Goal: Information Seeking & Learning: Find specific fact

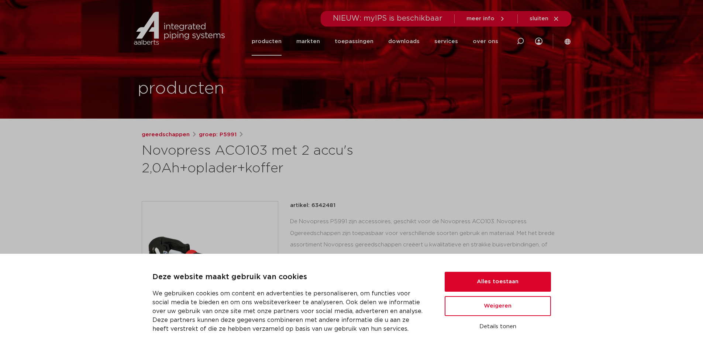
drag, startPoint x: 0, startPoint y: 0, endPoint x: 523, endPoint y: 39, distance: 524.0
click at [523, 39] on icon at bounding box center [520, 41] width 9 height 9
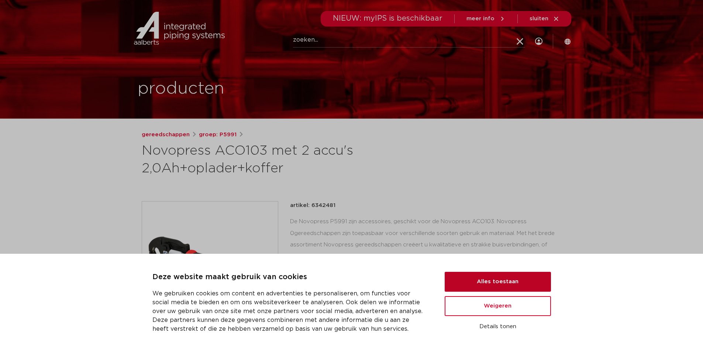
click at [519, 288] on button "Alles toestaan" at bounding box center [497, 282] width 106 height 20
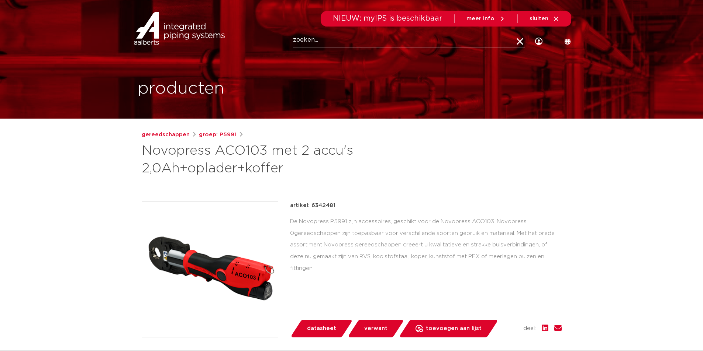
click at [431, 41] on input "Zoeken" at bounding box center [409, 40] width 232 height 15
type input "aco103bt"
click button "Zoeken" at bounding box center [0, 0] width 0 height 0
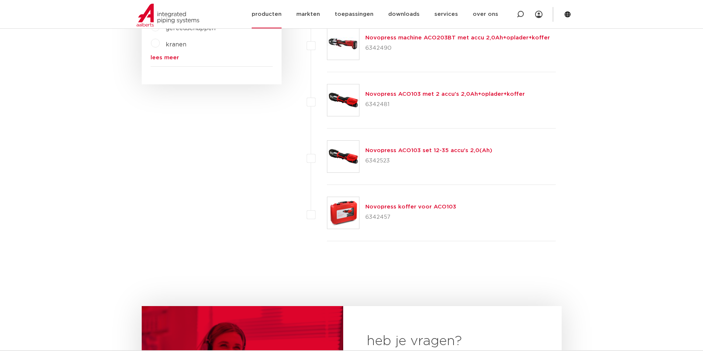
scroll to position [148, 0]
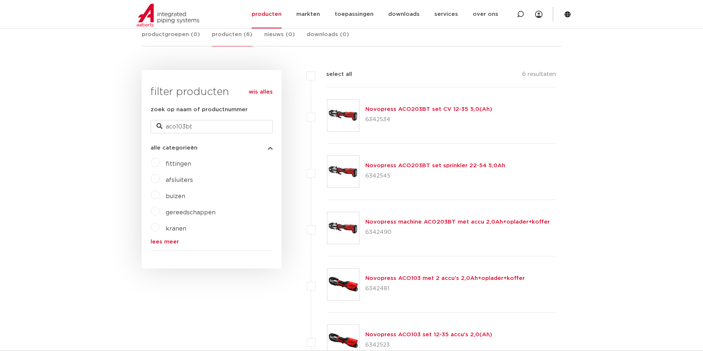
click at [315, 74] on label "select all" at bounding box center [333, 74] width 37 height 9
click at [326, 74] on input "select all" at bounding box center [328, 72] width 5 height 5
checkbox input "true"
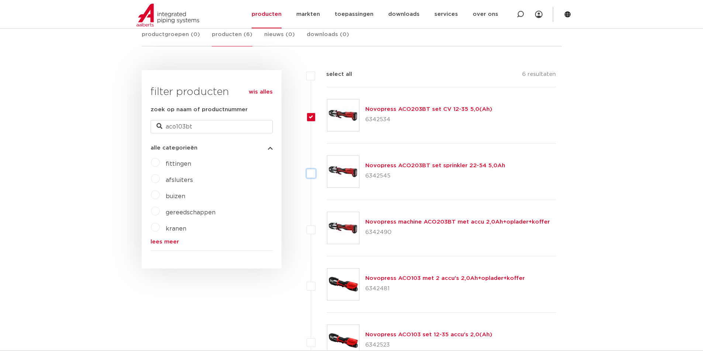
checkbox input "true"
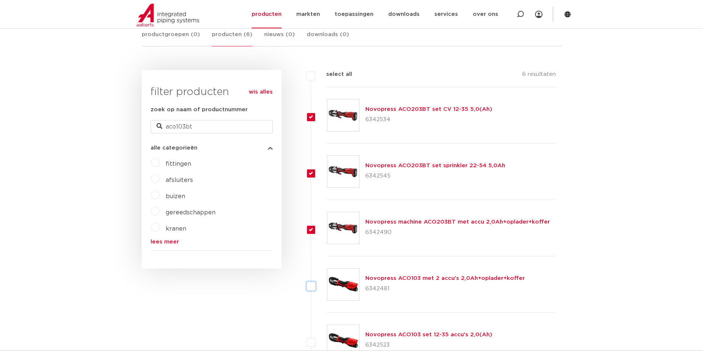
checkbox input "true"
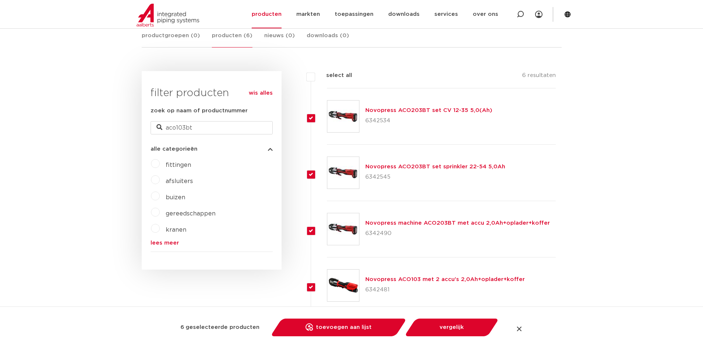
scroll to position [73, 0]
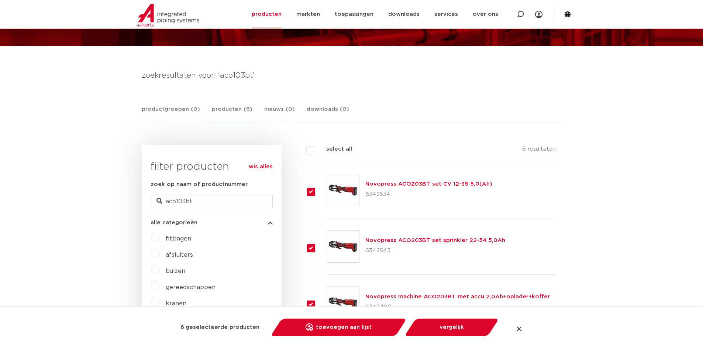
click at [315, 150] on label "select all" at bounding box center [333, 149] width 37 height 9
click at [326, 150] on input "select all" at bounding box center [328, 147] width 5 height 5
checkbox input "false"
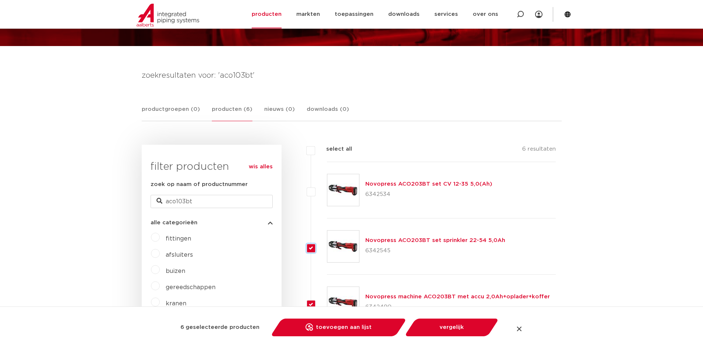
checkbox input "false"
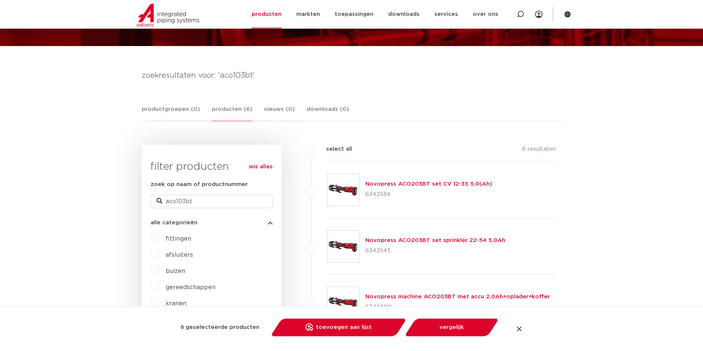
checkbox input "false"
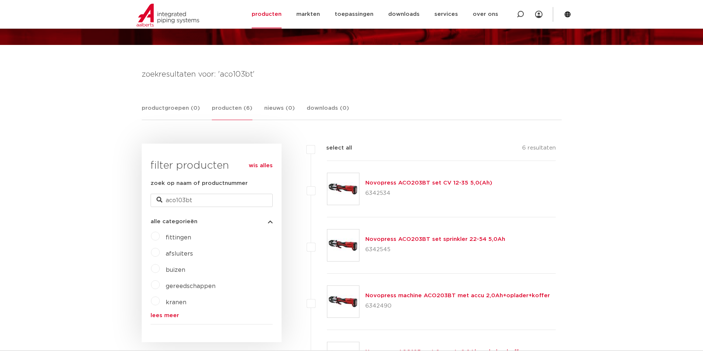
scroll to position [0, 0]
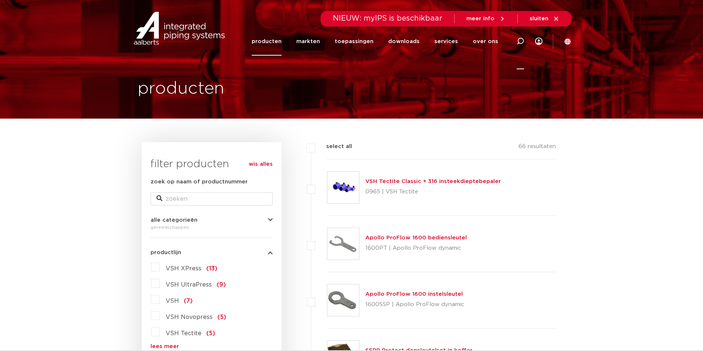
click at [520, 40] on icon at bounding box center [519, 41] width 7 height 7
type input "103 koffer"
click button "Zoeken" at bounding box center [0, 0] width 0 height 0
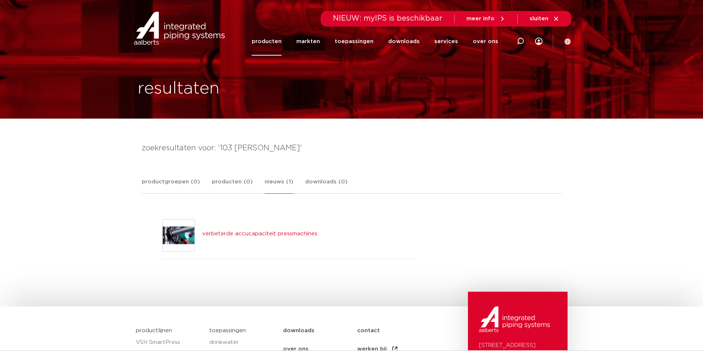
click at [270, 46] on link "producten" at bounding box center [267, 41] width 30 height 28
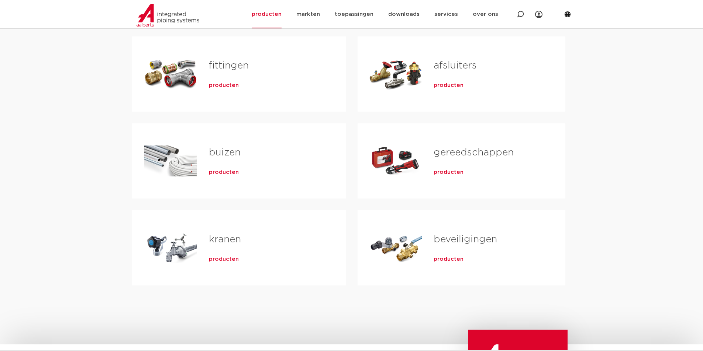
click at [445, 171] on span "producten" at bounding box center [448, 172] width 30 height 7
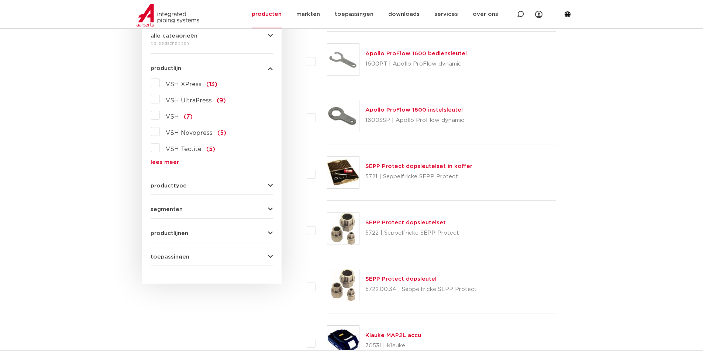
click at [162, 164] on link "lees meer" at bounding box center [211, 163] width 122 height 6
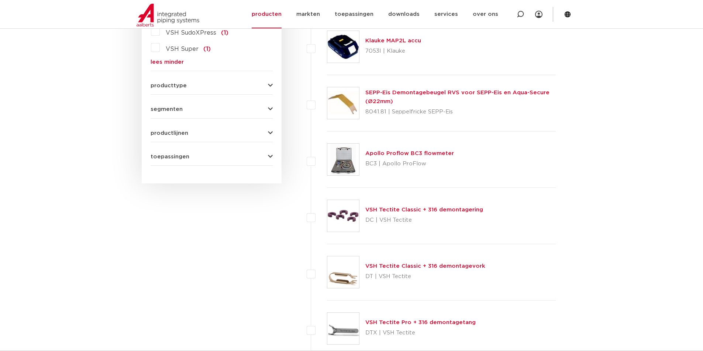
scroll to position [443, 0]
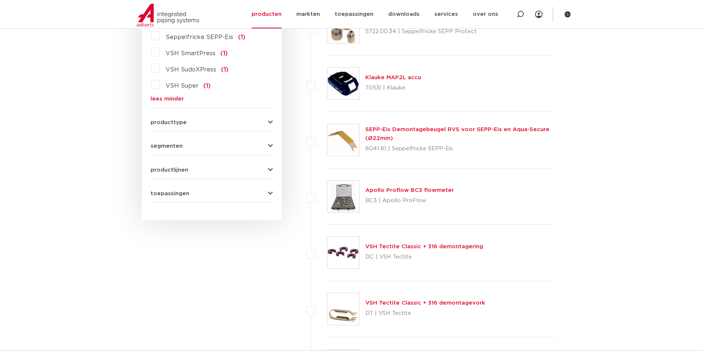
click at [226, 122] on button "producttype" at bounding box center [211, 123] width 122 height 6
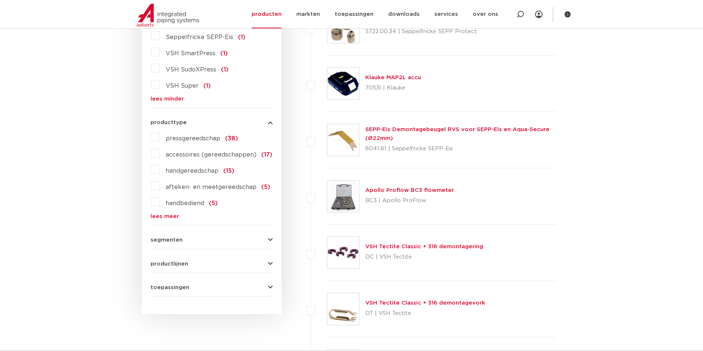
click at [197, 153] on span "accessoires (gereedschappen)" at bounding box center [211, 155] width 91 height 6
click at [0, 0] on input "accessoires (gereedschappen) (17)" at bounding box center [0, 0] width 0 height 0
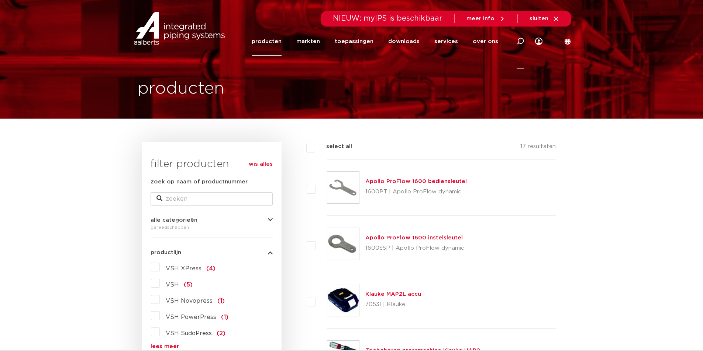
click at [520, 41] on icon at bounding box center [519, 41] width 7 height 7
paste input "6580046"
type input "6580046"
click button "Zoeken" at bounding box center [0, 0] width 0 height 0
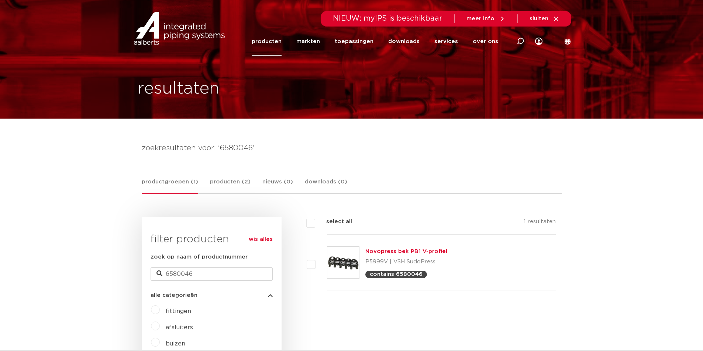
click at [392, 249] on link "Novopress bek PB1 V-profiel" at bounding box center [406, 252] width 82 height 6
